Goal: Task Accomplishment & Management: Use online tool/utility

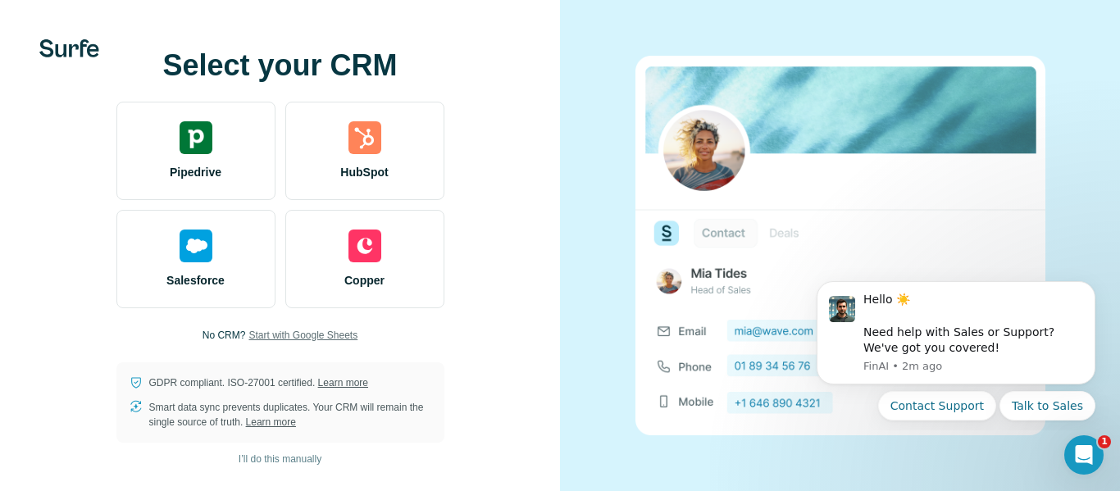
click at [316, 339] on span "Start with Google Sheets" at bounding box center [302, 335] width 109 height 15
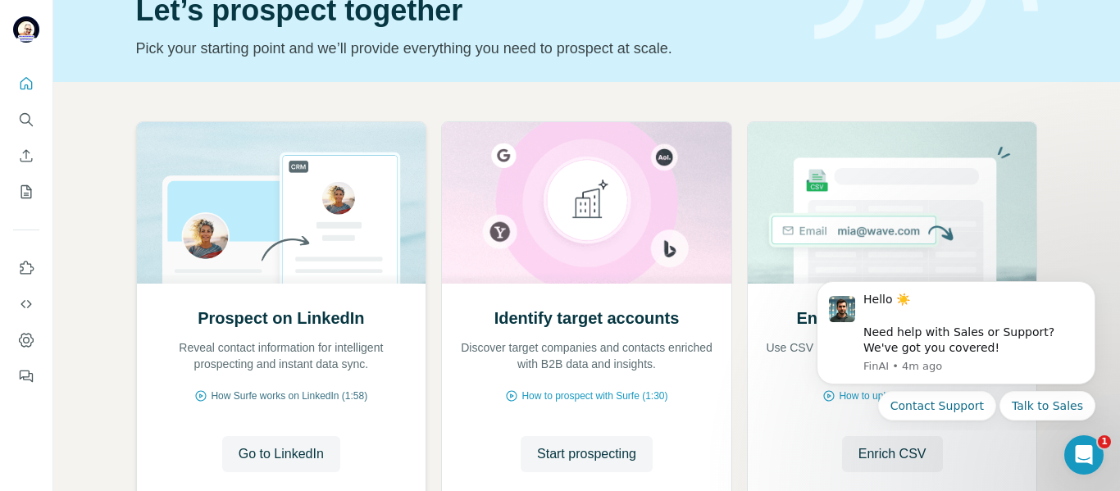
click at [284, 394] on span "How Surfe works on LinkedIn (1:58)" at bounding box center [289, 396] width 157 height 15
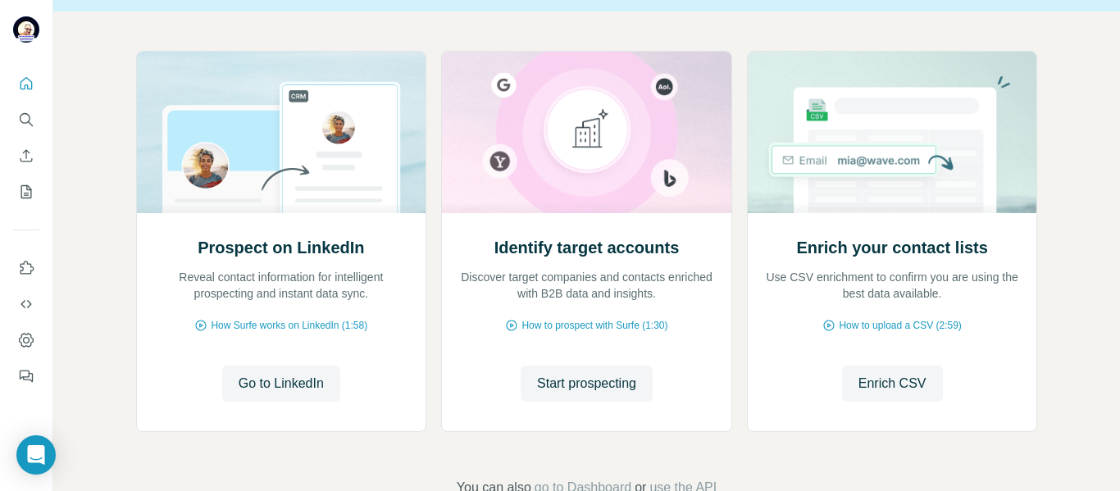
scroll to position [164, 0]
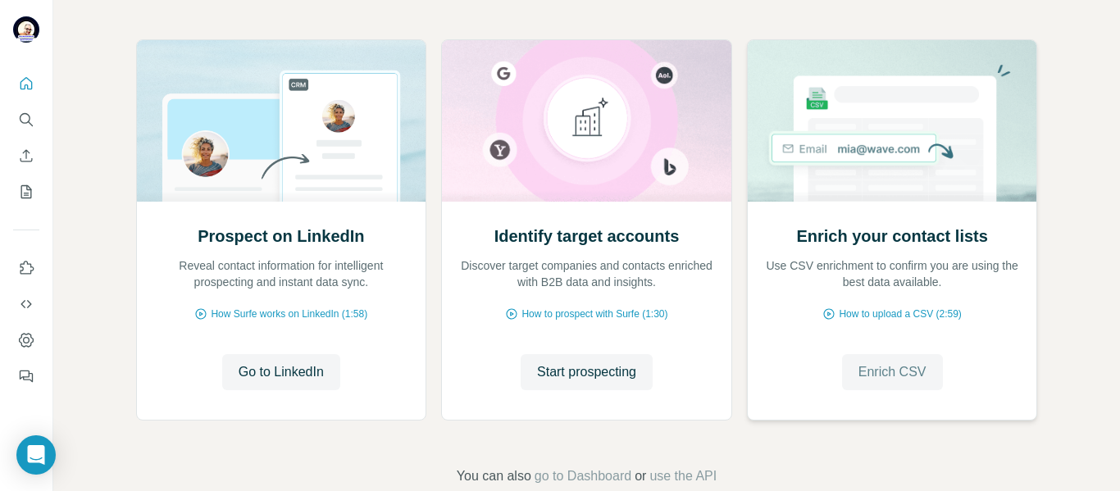
click at [882, 372] on span "Enrich CSV" at bounding box center [892, 372] width 68 height 20
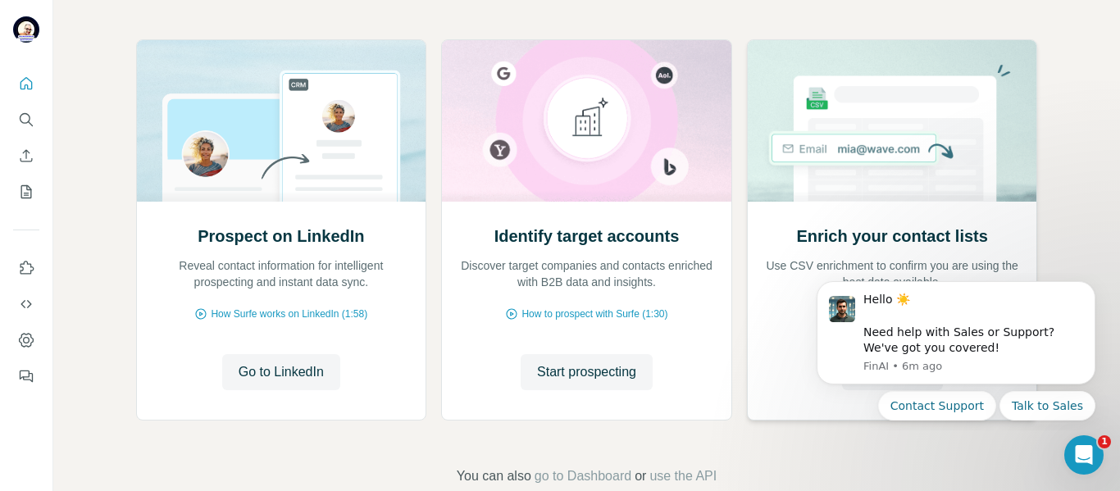
scroll to position [0, 0]
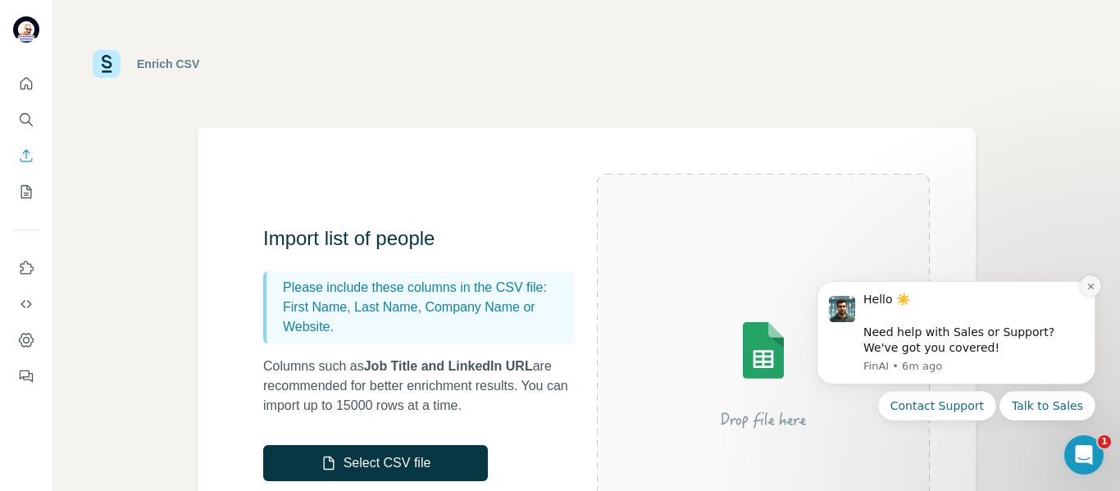
click at [1090, 286] on icon "Dismiss notification" at bounding box center [1090, 287] width 6 height 6
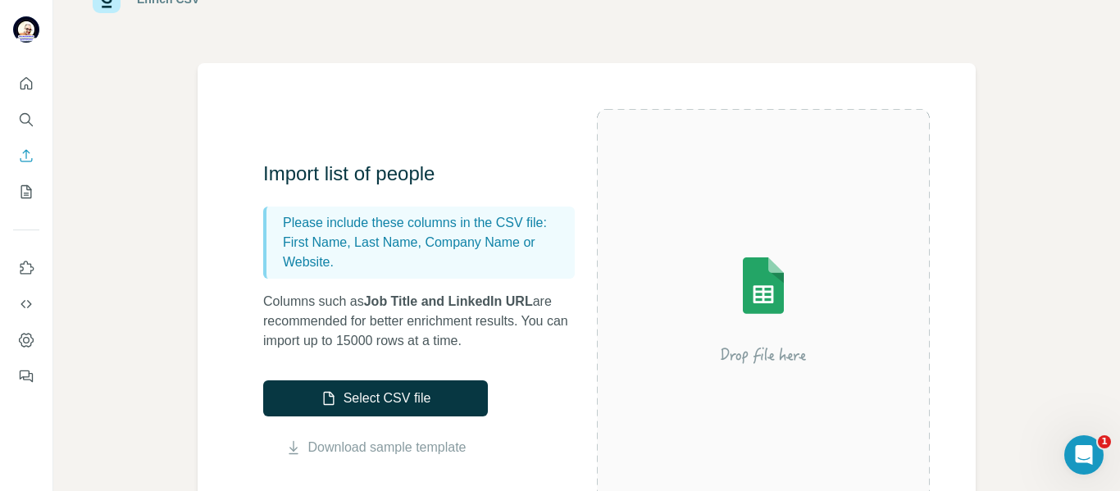
scroll to position [82, 0]
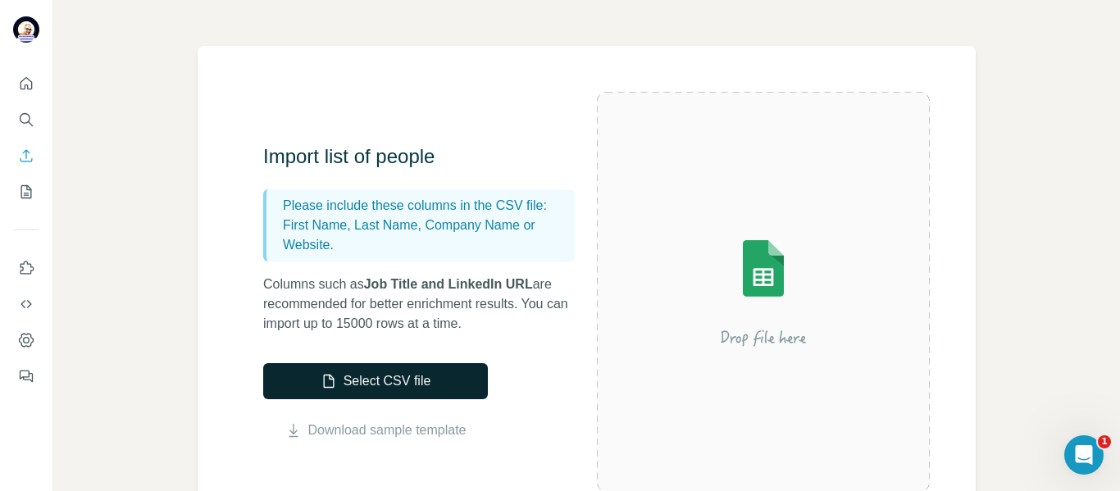
click at [320, 370] on button "Select CSV file" at bounding box center [375, 381] width 225 height 36
click at [752, 280] on img at bounding box center [763, 291] width 295 height 197
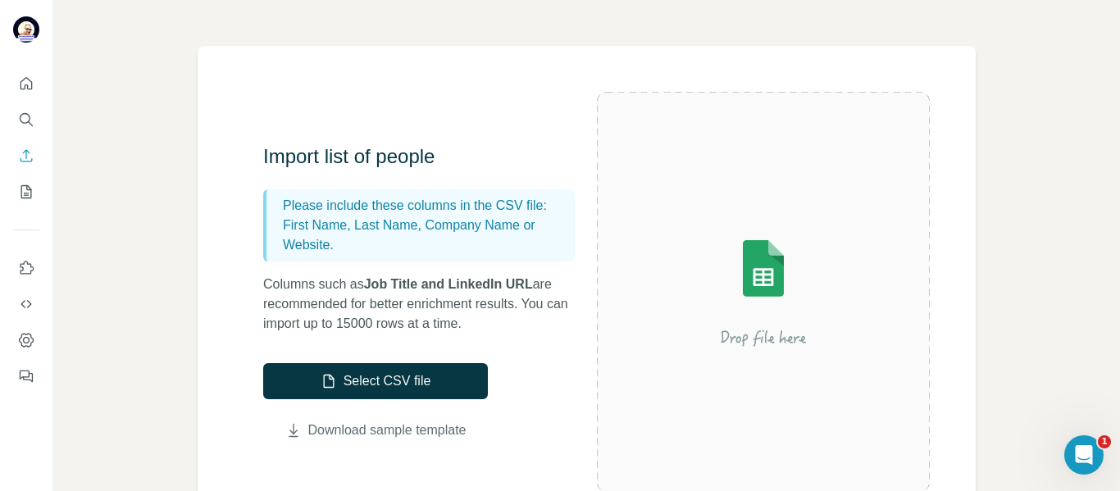
click at [354, 435] on link "Download sample template" at bounding box center [387, 431] width 158 height 20
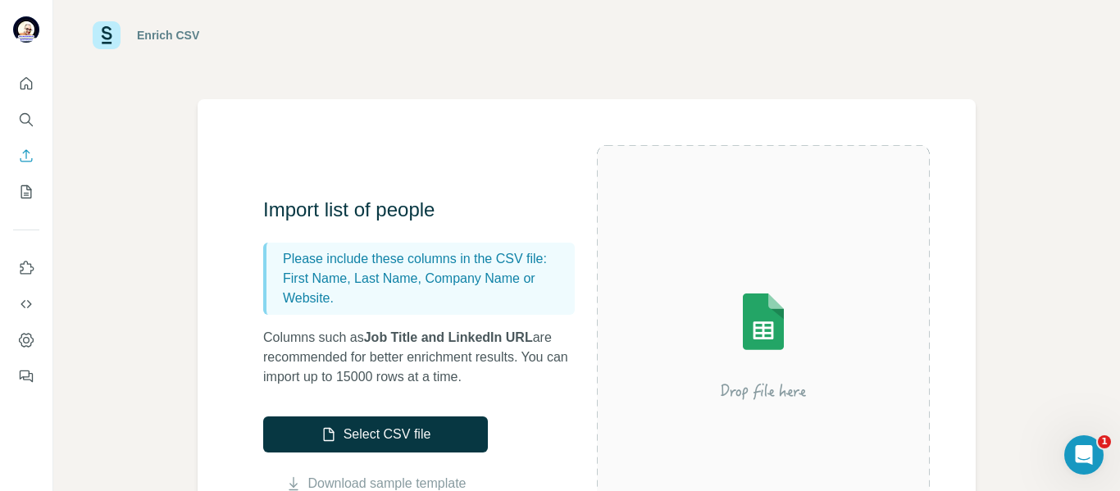
scroll to position [0, 0]
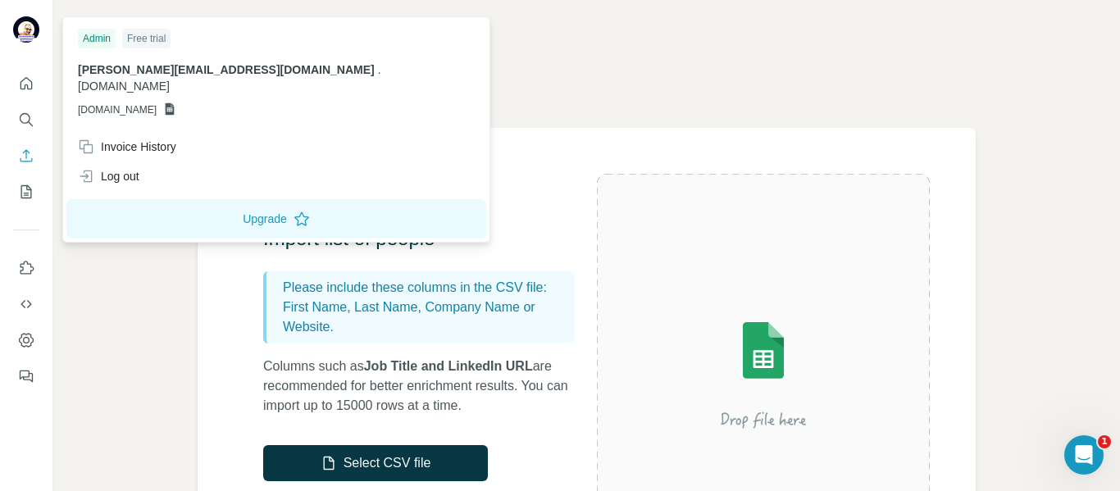
click at [20, 32] on img at bounding box center [26, 29] width 26 height 26
click at [25, 271] on icon "Use Surfe on LinkedIn" at bounding box center [26, 268] width 16 height 16
